Goal: Task Accomplishment & Management: Manage account settings

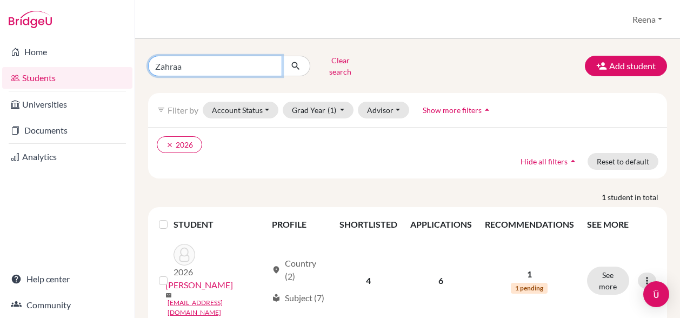
click at [183, 65] on input "Zahraa" at bounding box center [215, 66] width 134 height 21
type input "Z"
type input "[PERSON_NAME]"
click at [296, 61] on icon "submit" at bounding box center [295, 66] width 11 height 11
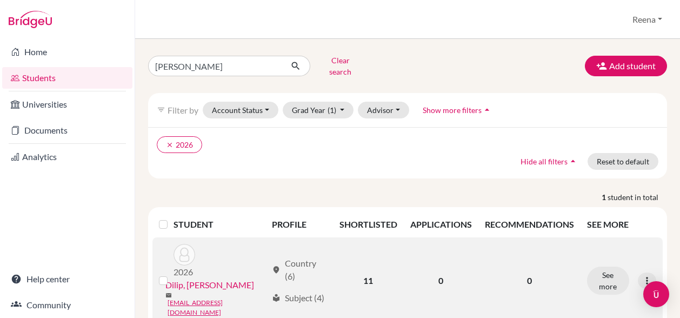
scroll to position [14, 0]
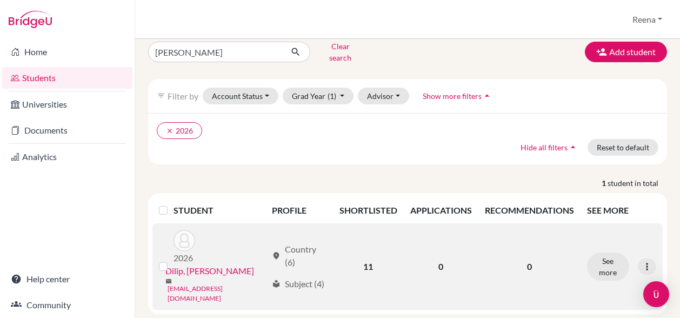
click at [196, 284] on link "[EMAIL_ADDRESS][DOMAIN_NAME]" at bounding box center [218, 293] width 100 height 19
click at [188, 264] on link "Dilip, [PERSON_NAME]" at bounding box center [209, 270] width 89 height 13
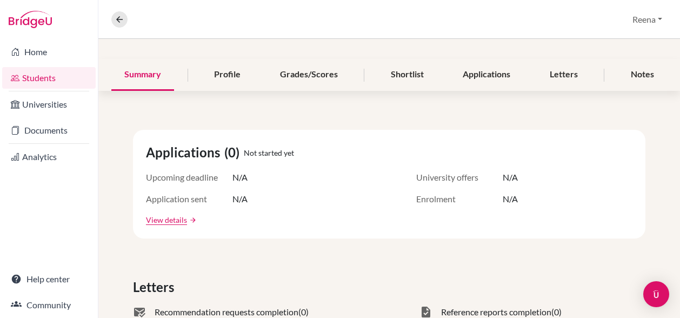
scroll to position [112, 0]
click at [396, 75] on div "Shortlist" at bounding box center [407, 74] width 59 height 32
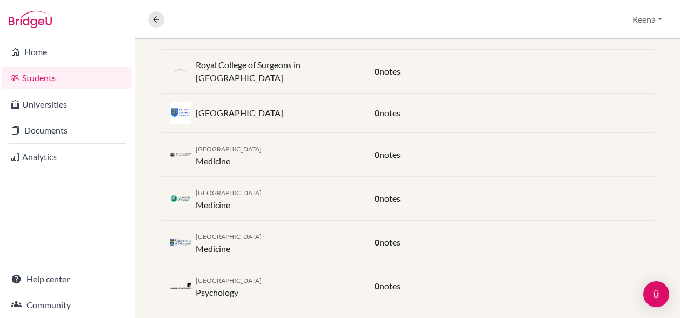
scroll to position [415, 0]
